Goal: Task Accomplishment & Management: Manage account settings

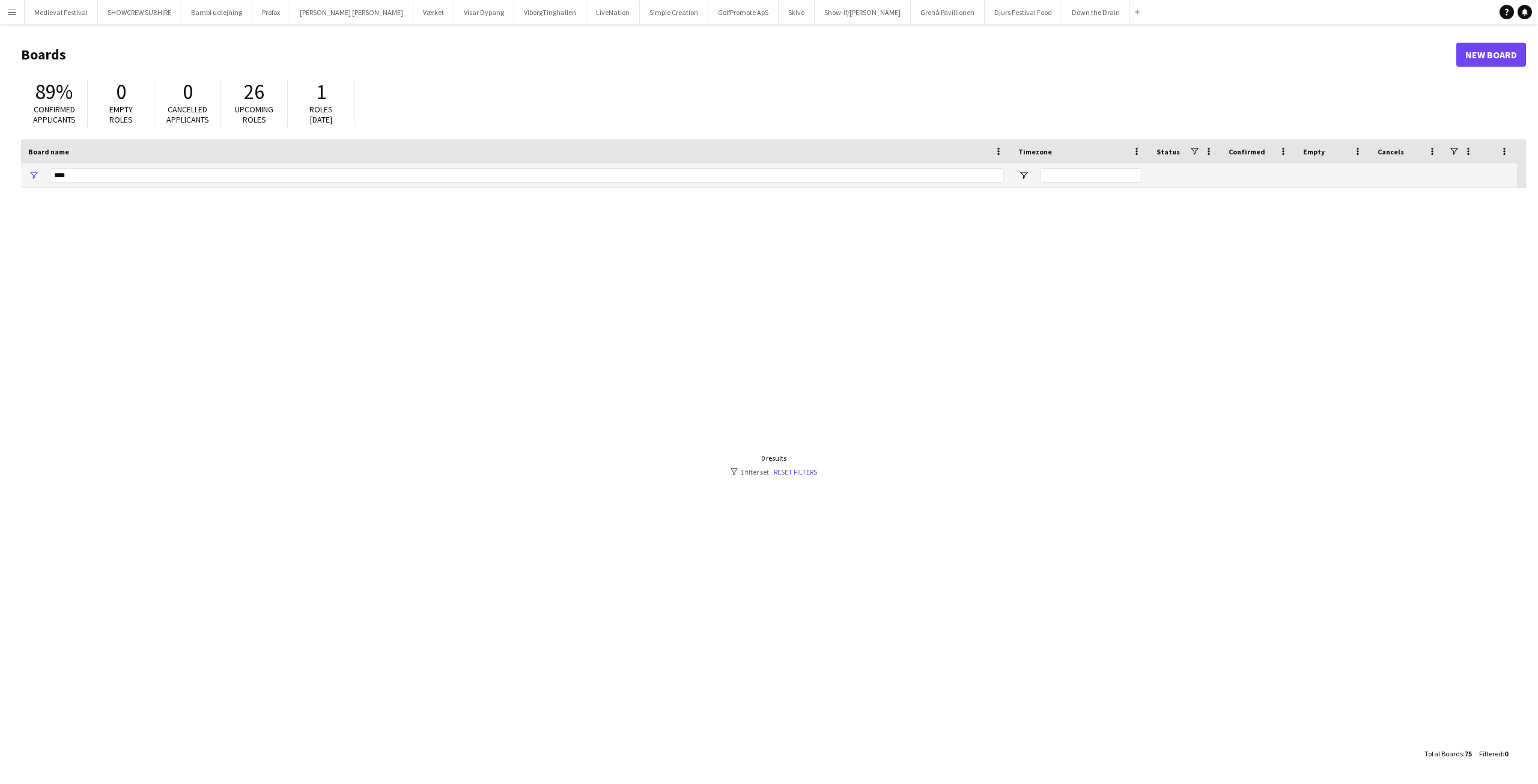
click at [15, 17] on button "Menu" at bounding box center [12, 12] width 24 height 24
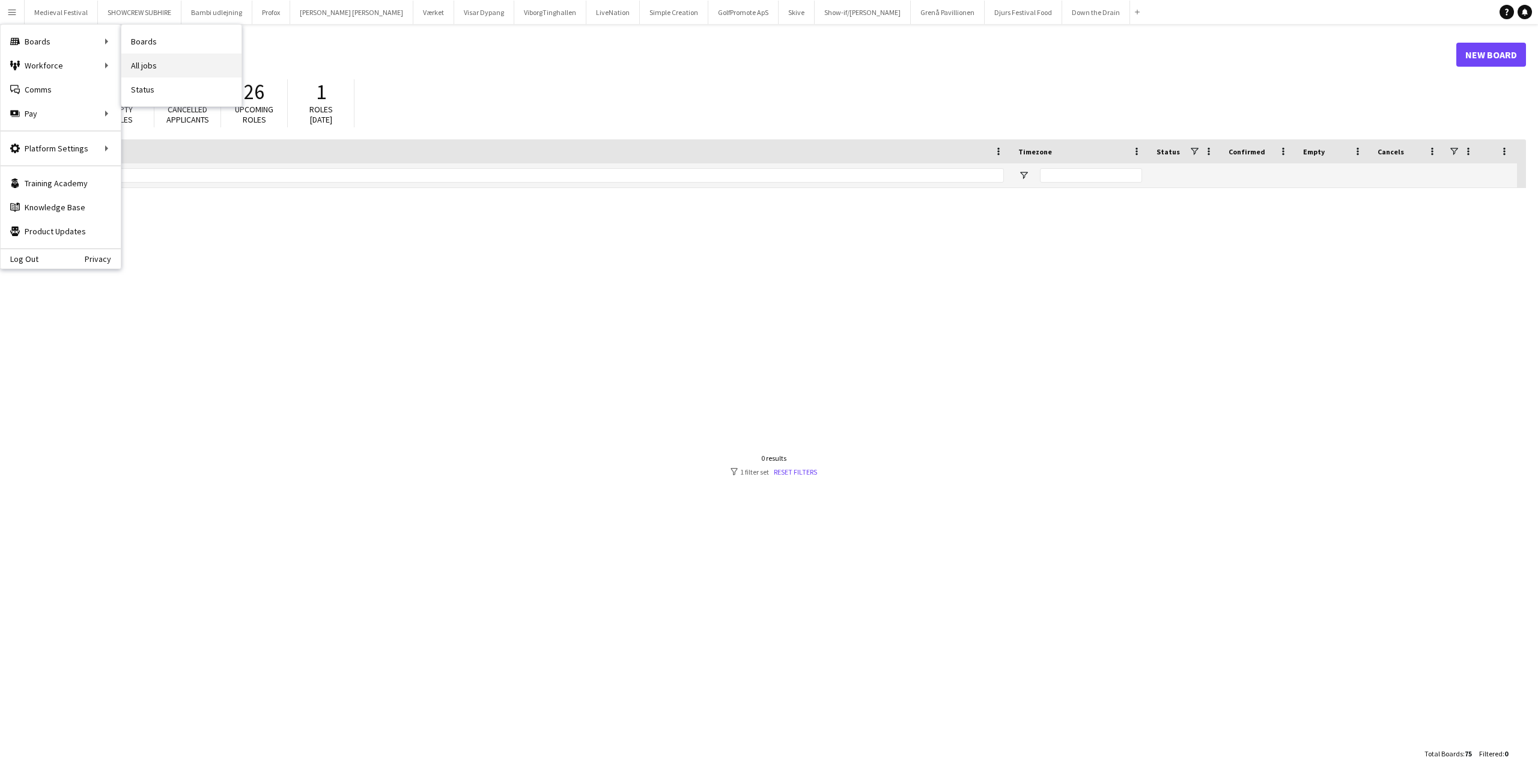
click at [194, 71] on link "All jobs" at bounding box center [182, 65] width 121 height 24
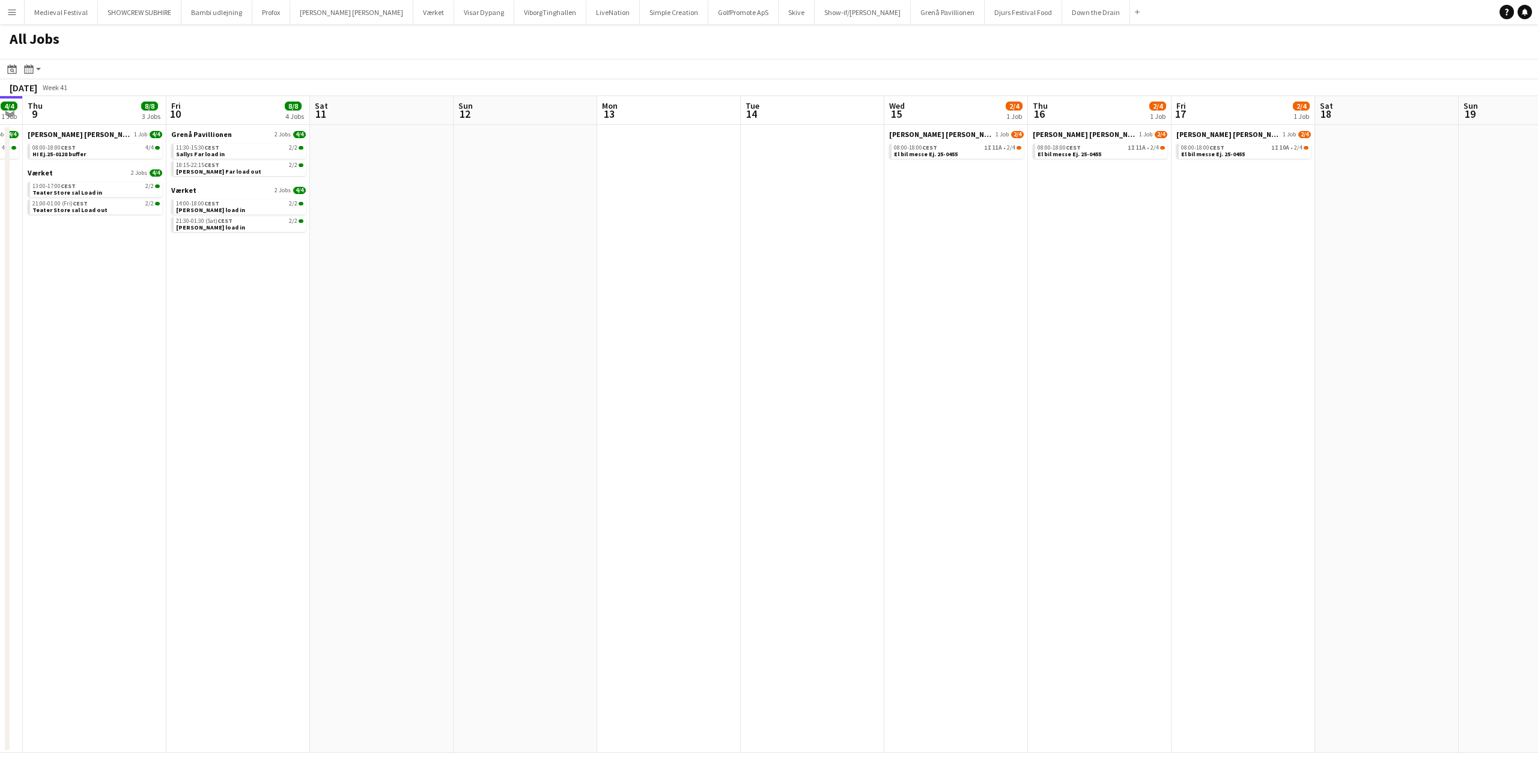
scroll to position [0, 445]
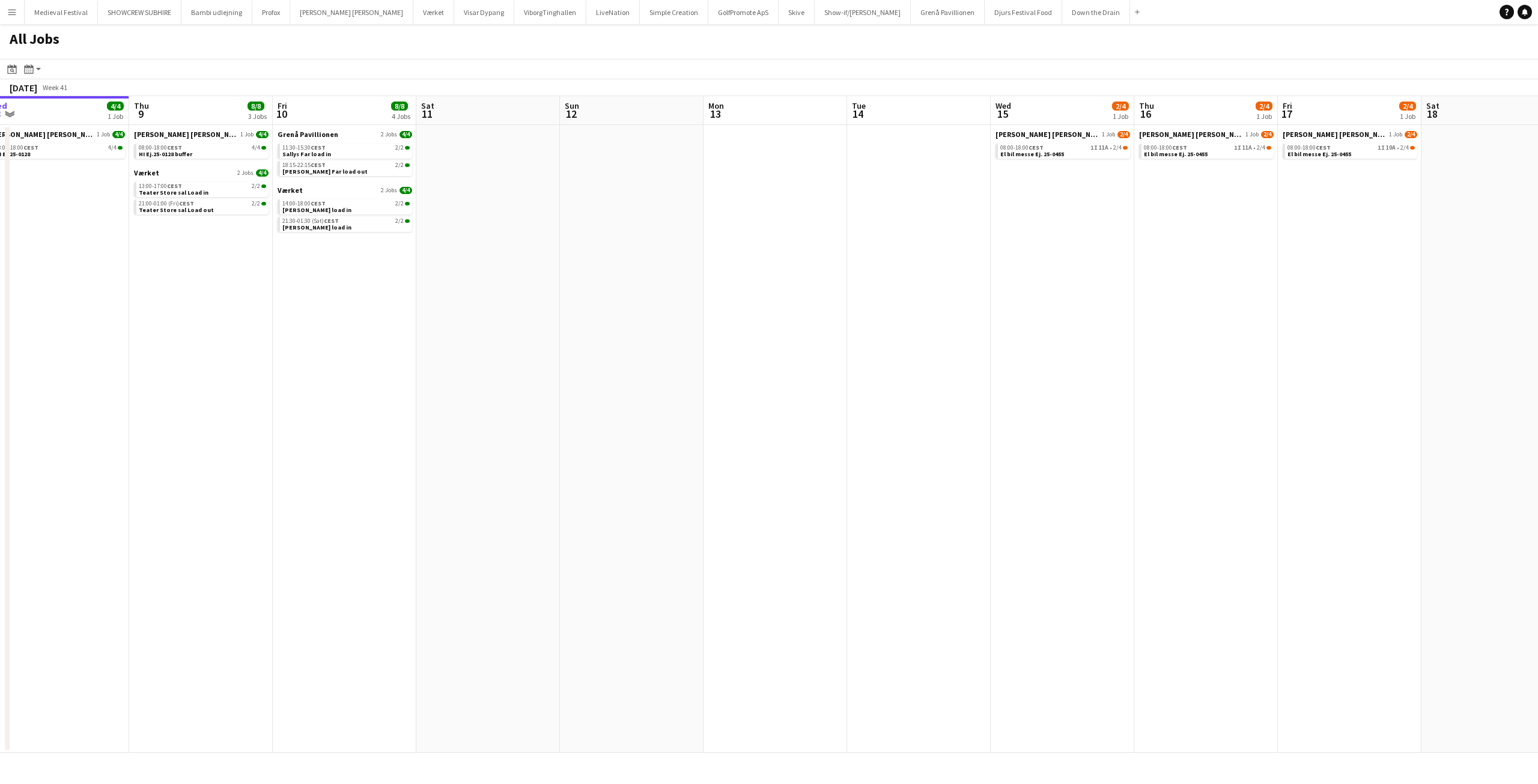
drag, startPoint x: 718, startPoint y: 270, endPoint x: 365, endPoint y: 281, distance: 353.2
click at [365, 281] on app-calendar-viewport "Sun 5 Mon 6 6/6 2 Jobs Tue 7 4/4 1 Job Wed 8 4/4 1 Job Thu 9 8/8 3 Jobs Fri 10 …" at bounding box center [769, 424] width 1538 height 657
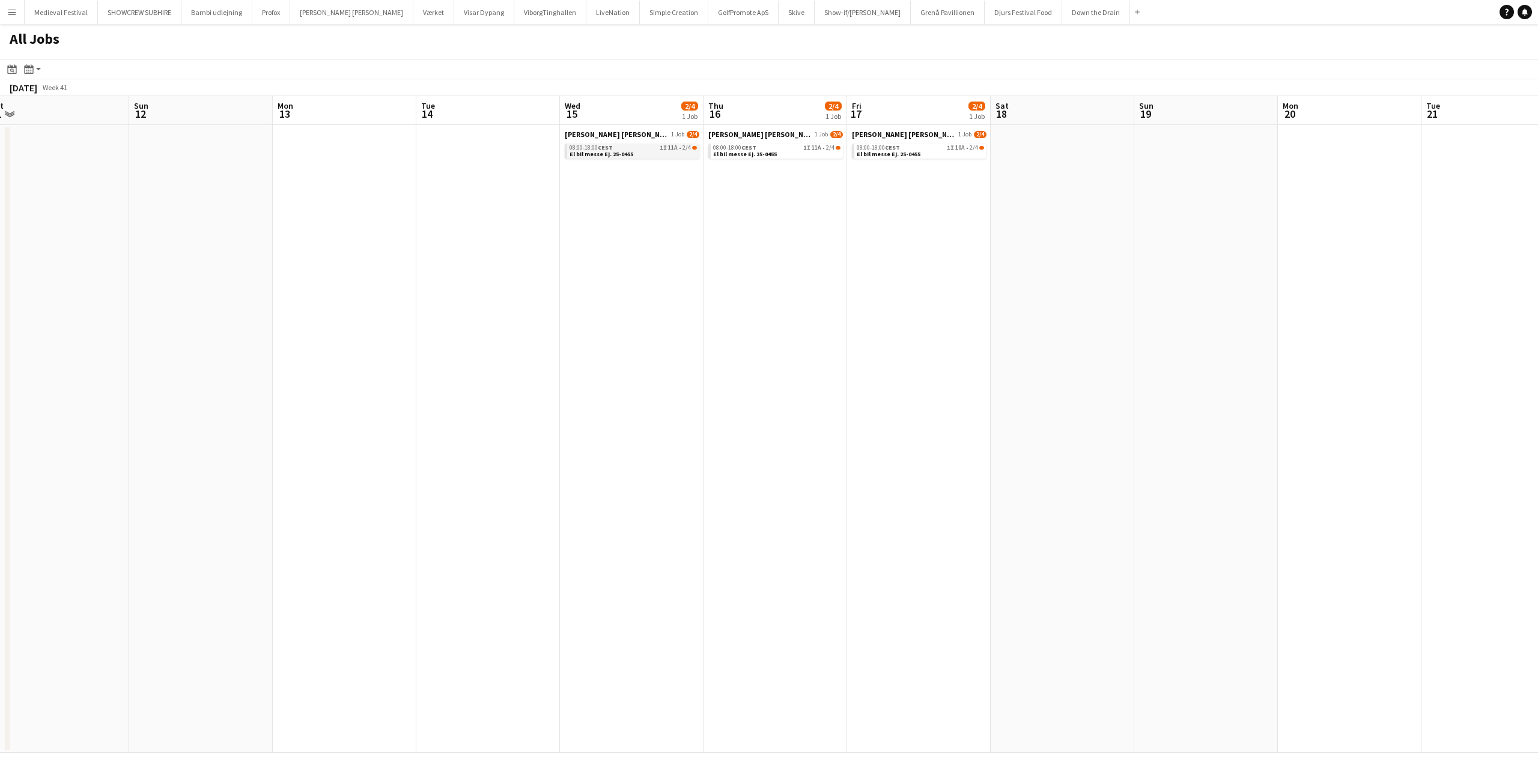
click at [631, 146] on div "08:00-18:00 CEST 1I 11A • 2/4" at bounding box center [633, 148] width 127 height 6
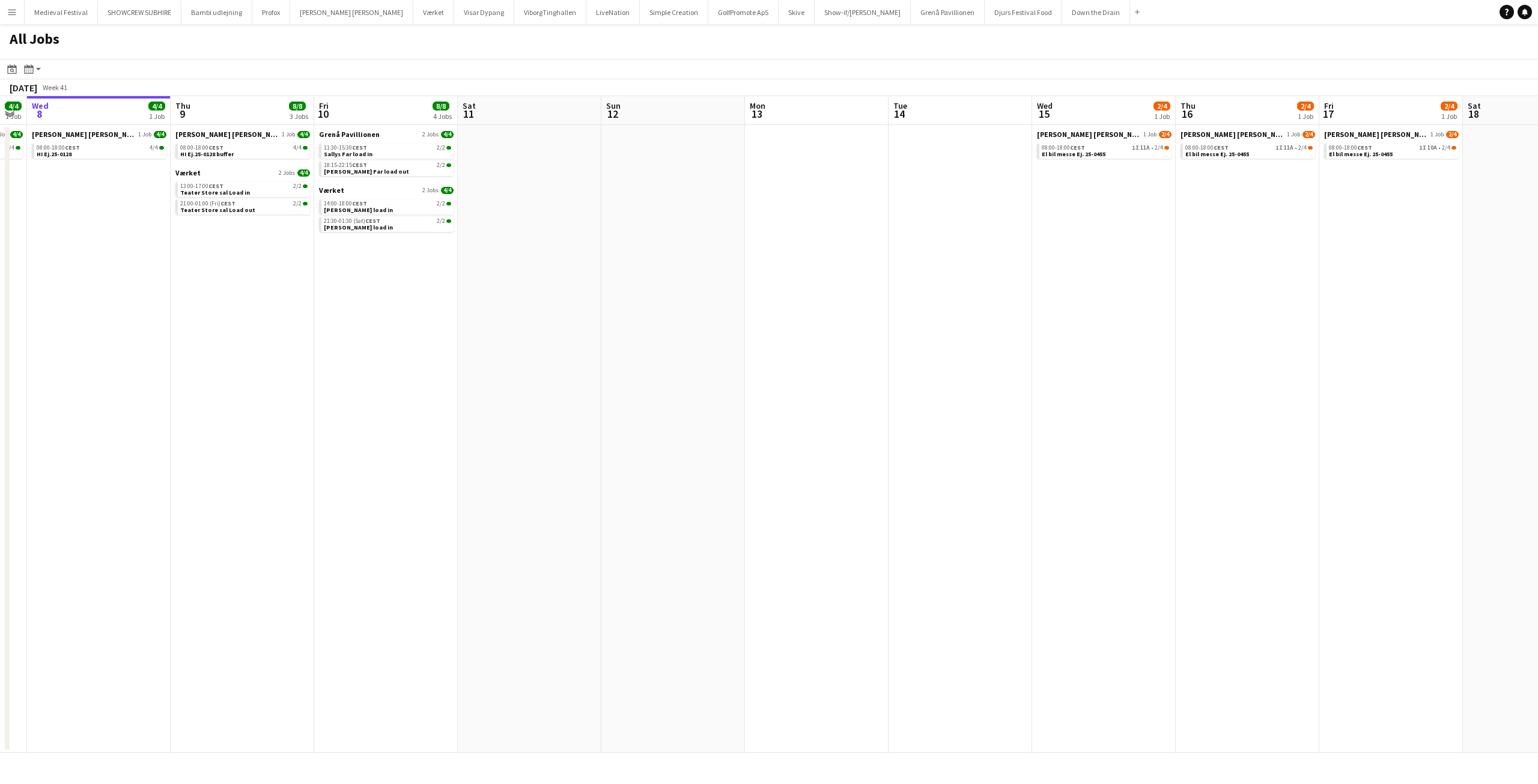
drag, startPoint x: 726, startPoint y: 227, endPoint x: 1094, endPoint y: 256, distance: 369.1
click at [1080, 256] on app-calendar-viewport "Mon 6 6/6 2 Jobs Tue 7 4/4 1 Job Wed 8 4/4 1 Job Thu 9 8/8 3 Jobs Fri 10 8/8 4 …" at bounding box center [769, 424] width 1538 height 657
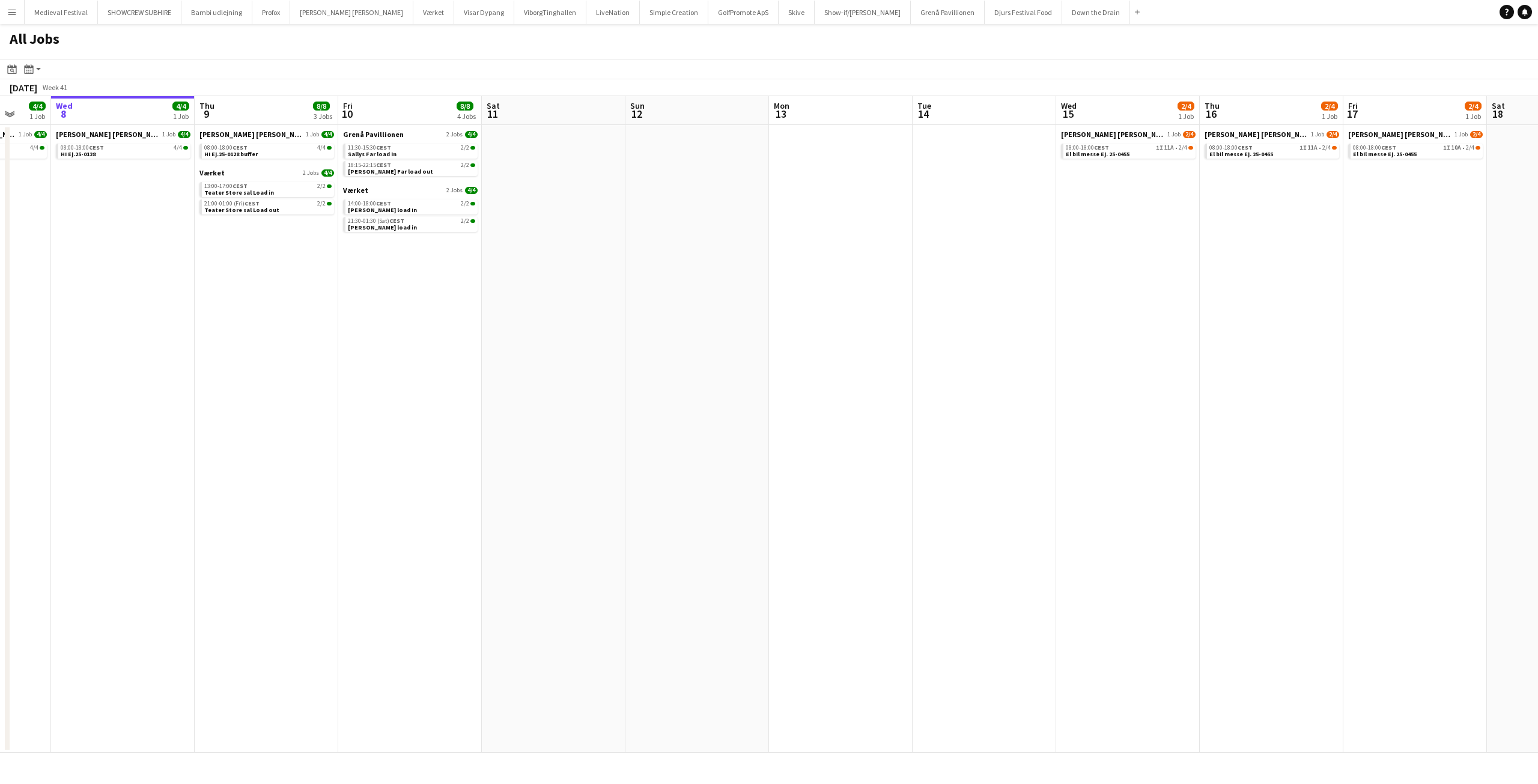
drag, startPoint x: 1175, startPoint y: 244, endPoint x: 875, endPoint y: 226, distance: 300.5
click at [879, 228] on app-calendar-viewport "Sat 4 4/4 2 Jobs Sun 5 Mon 6 6/6 2 Jobs Tue 7 4/4 1 Job Wed 8 4/4 1 Job Thu 9 8…" at bounding box center [769, 424] width 1538 height 657
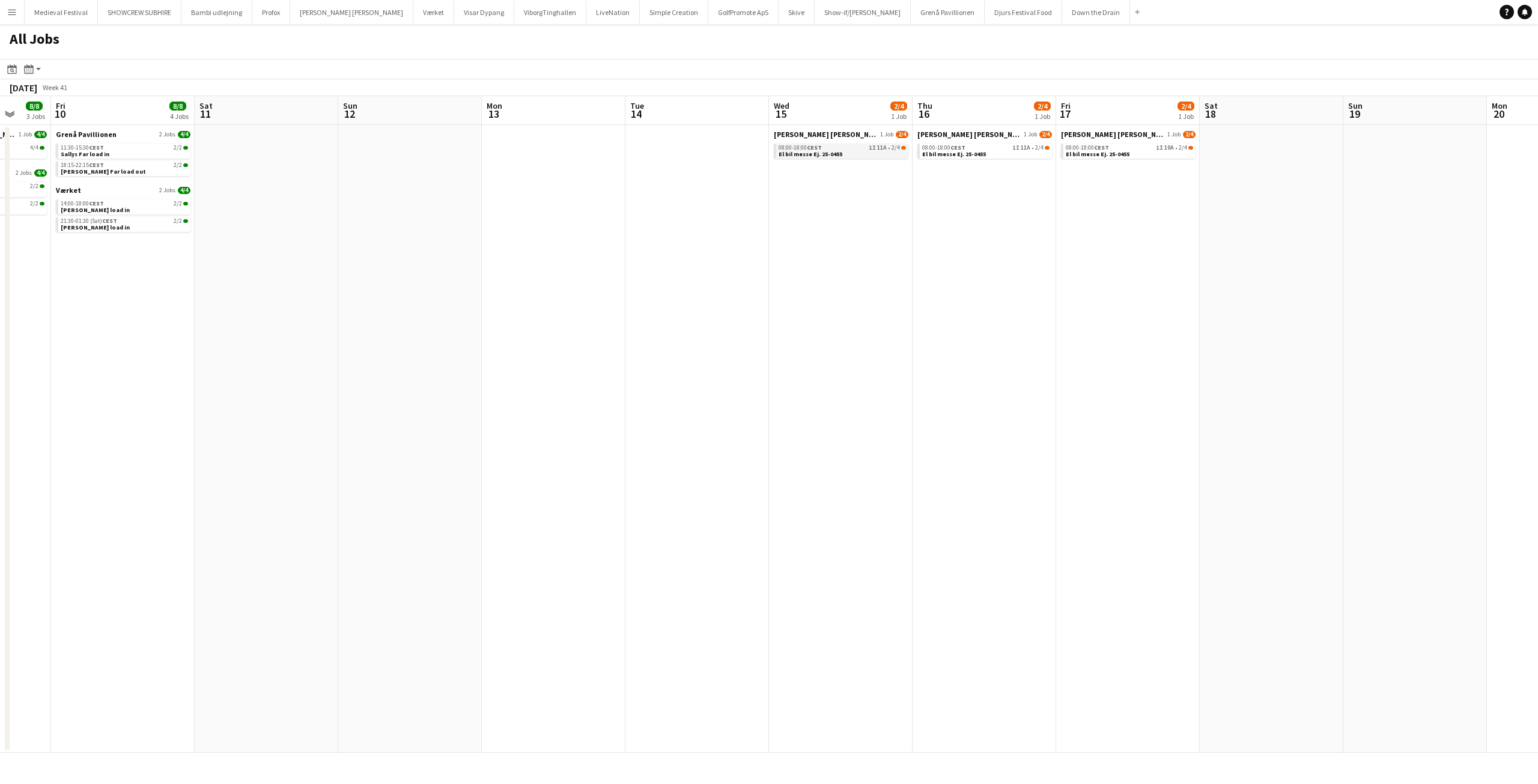
scroll to position [0, 402]
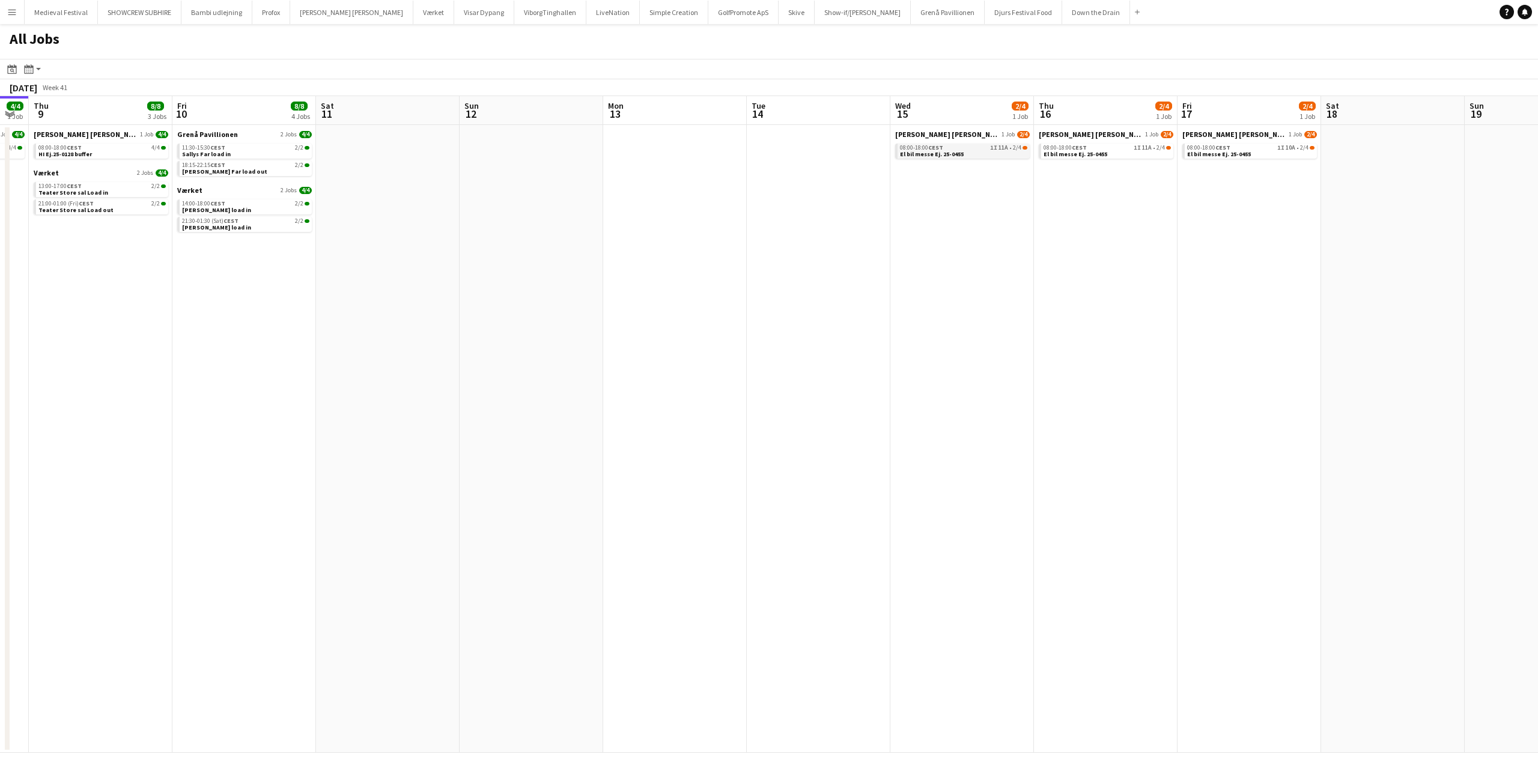
click at [960, 148] on div "08:00-18:00 CEST 1I 11A • 2/4" at bounding box center [963, 148] width 127 height 6
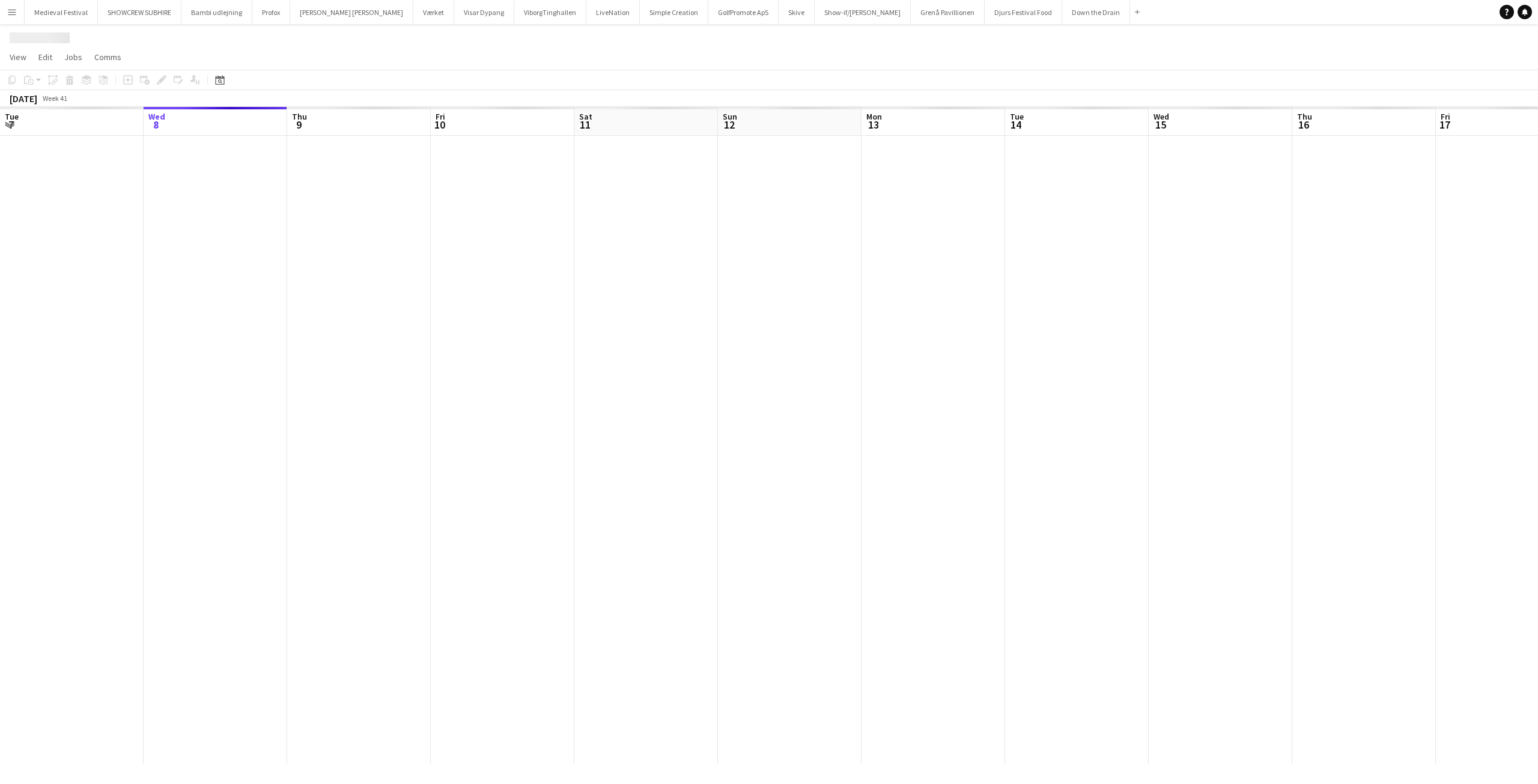
scroll to position [0, 413]
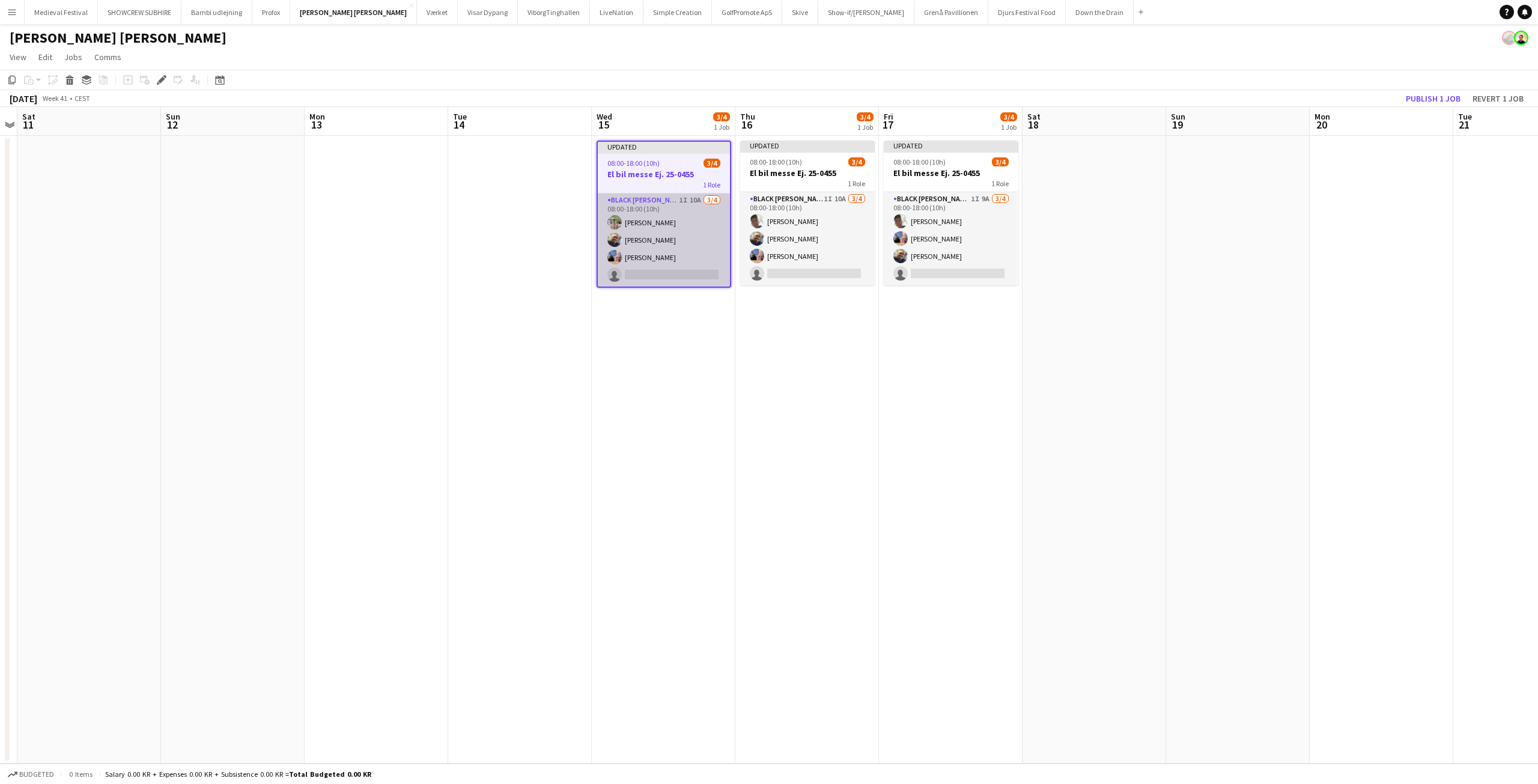
click at [669, 221] on app-card-role "Black Luna Crew (Danny) 1I 10A 3/4 08:00-18:00 (10h) Arthur Daval-Markussen Dan…" at bounding box center [664, 240] width 132 height 93
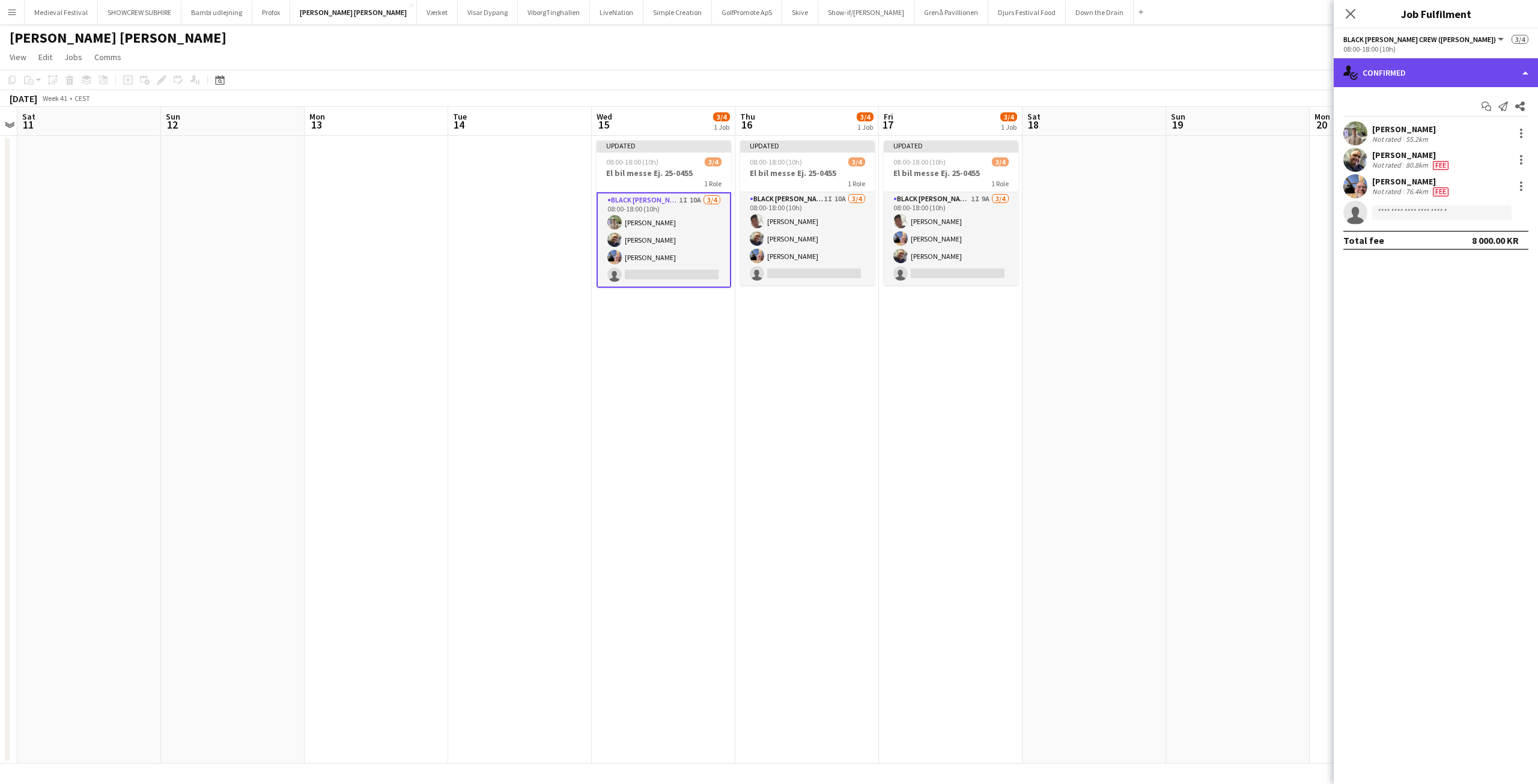
click at [1397, 80] on div "single-neutral-actions-check-2 Confirmed" at bounding box center [1435, 72] width 204 height 29
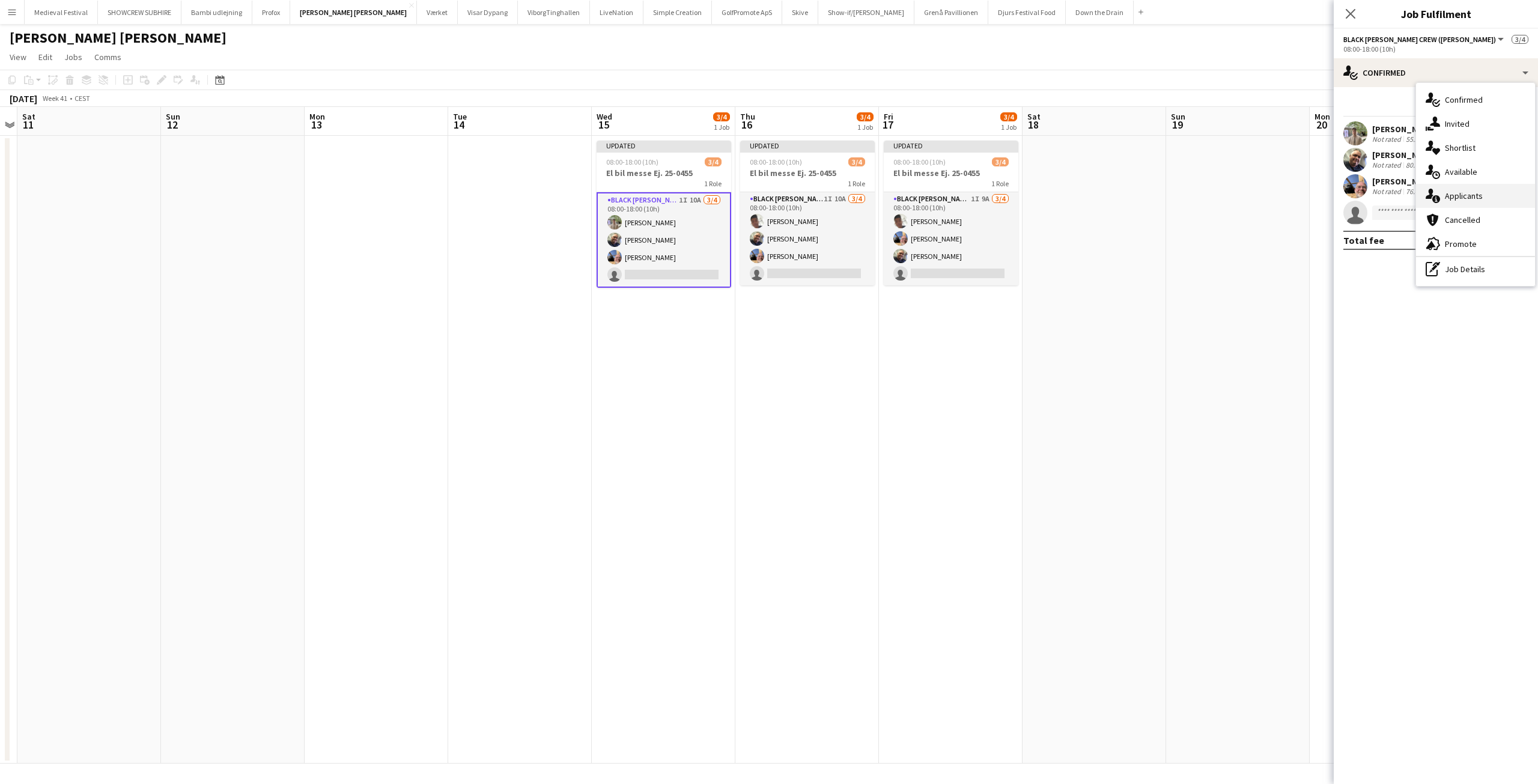
click at [1458, 196] on span "Applicants" at bounding box center [1464, 196] width 38 height 11
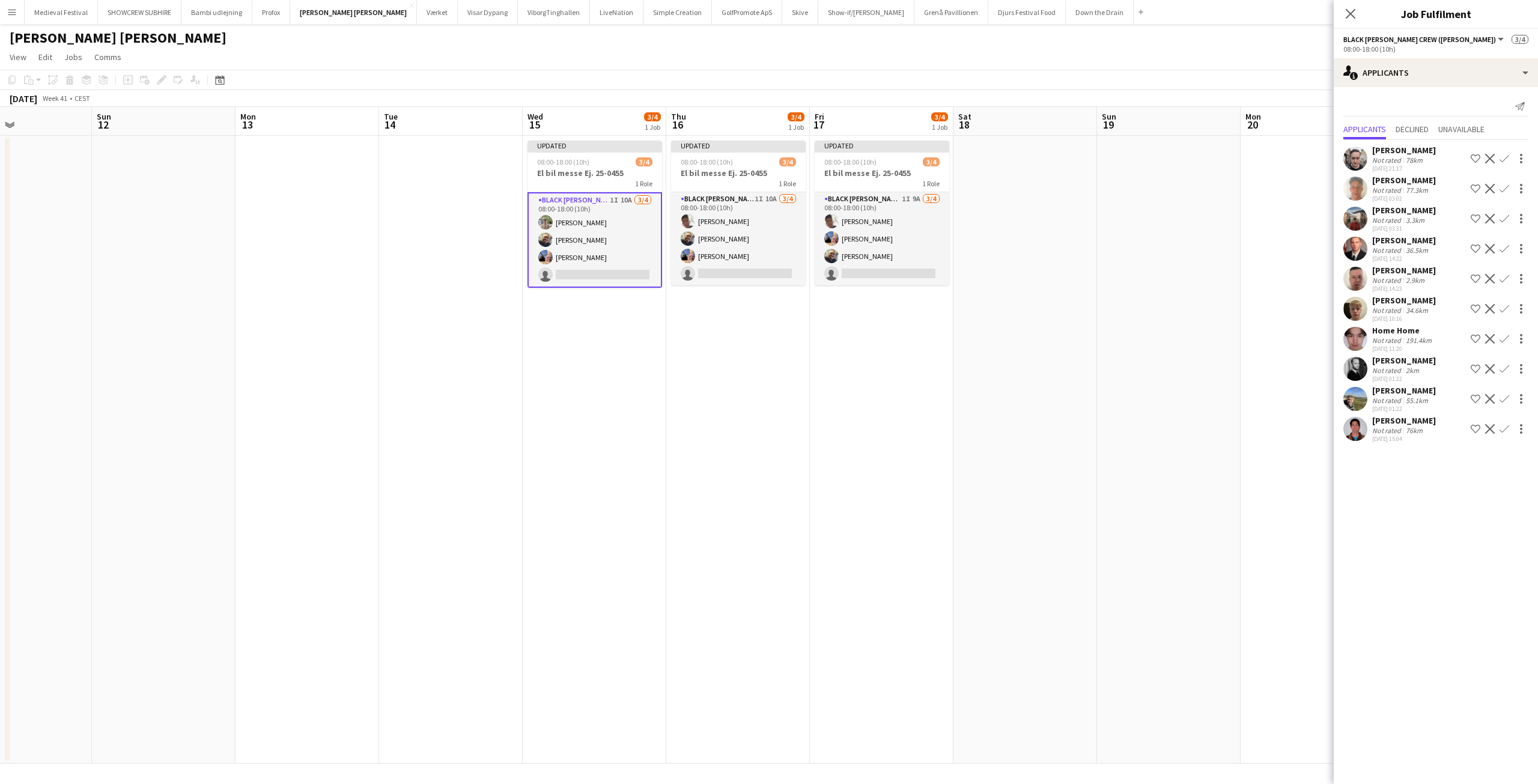
scroll to position [0, 329]
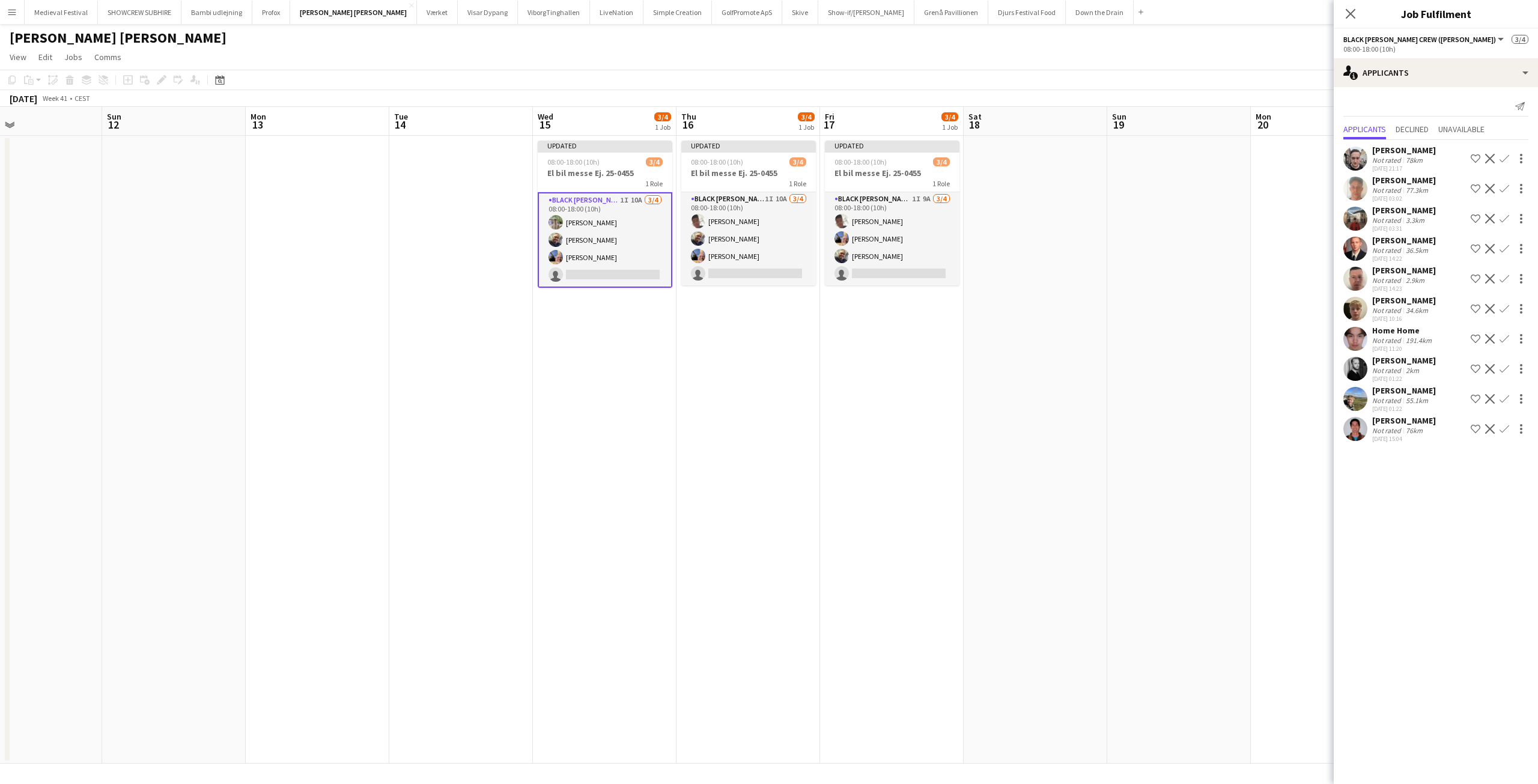
drag, startPoint x: 931, startPoint y: 351, endPoint x: 947, endPoint y: 357, distance: 17.1
click at [947, 357] on app-calendar-viewport "Thu 9 4/4 1 Job Fri 10 Sat 11 Sun 12 Mon 13 Tue 14 Wed 15 3/4 1 Job Thu 16 3/4 …" at bounding box center [769, 434] width 1538 height 657
click at [759, 245] on app-card-role "Black Luna Crew (Danny) 1I 10A 3/4 08:00-18:00 (10h) Seep Villadsen Danny Trane…" at bounding box center [749, 239] width 134 height 93
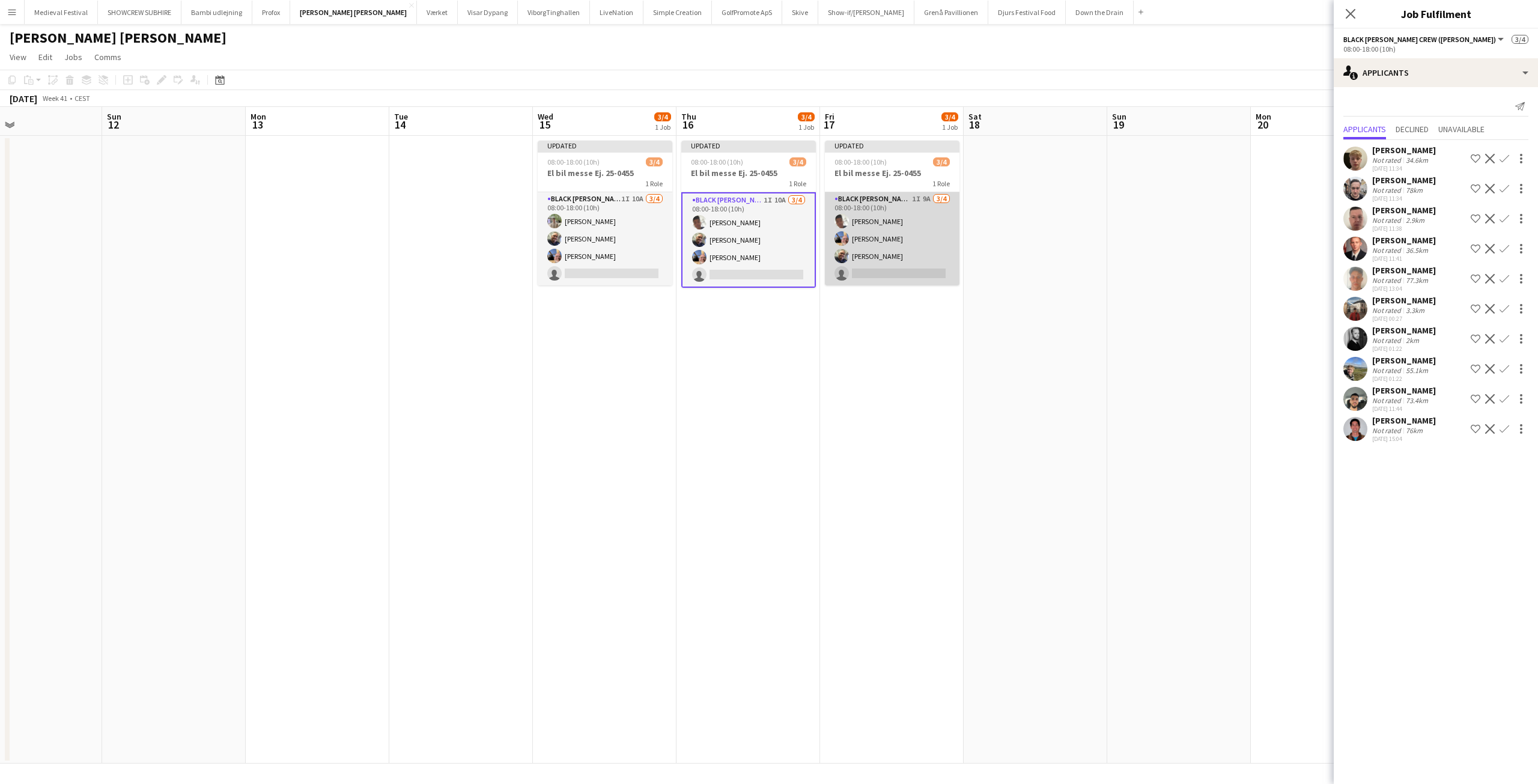
click at [878, 230] on app-card-role "Black Luna Crew (Danny) 1I 9A 3/4 08:00-18:00 (10h) Seep Villadsen jens berg ma…" at bounding box center [892, 239] width 134 height 93
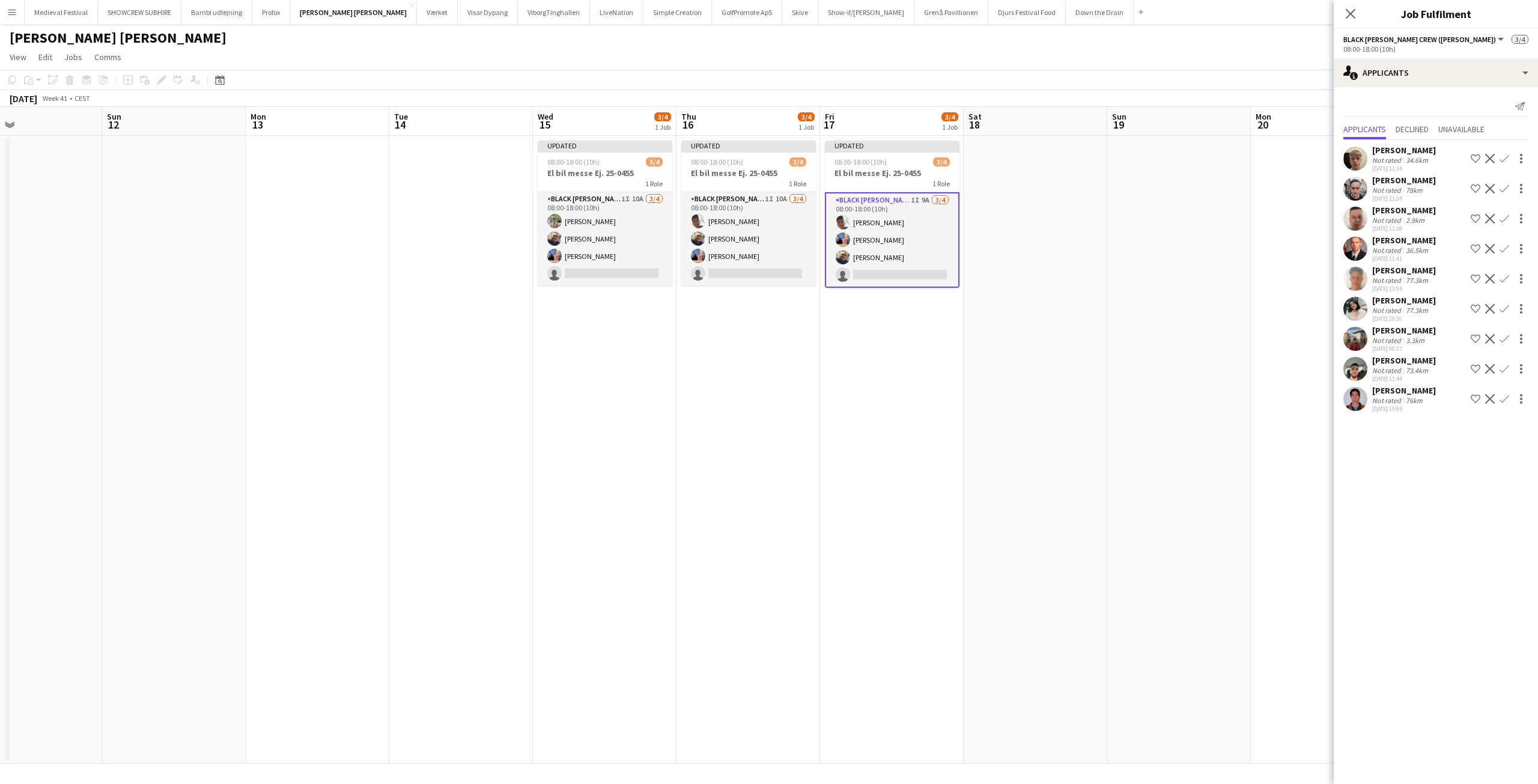
click at [698, 343] on app-date-cell "Updated 08:00-18:00 (10h) 3/4 El bil messe Ej. 25-0455 1 Role Black Luna Crew (…" at bounding box center [748, 449] width 143 height 628
